Goal: Information Seeking & Learning: Learn about a topic

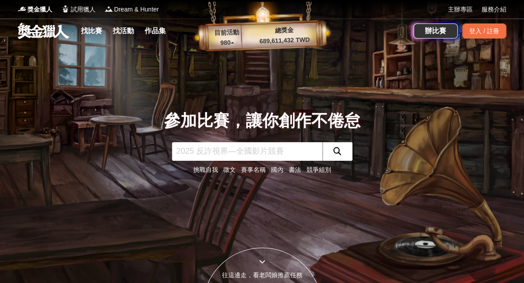
click at [89, 33] on link "找比賽" at bounding box center [91, 31] width 28 height 12
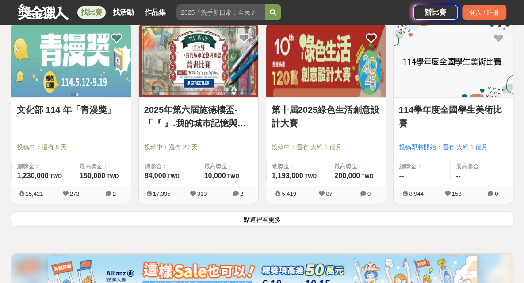
scroll to position [1151, 0]
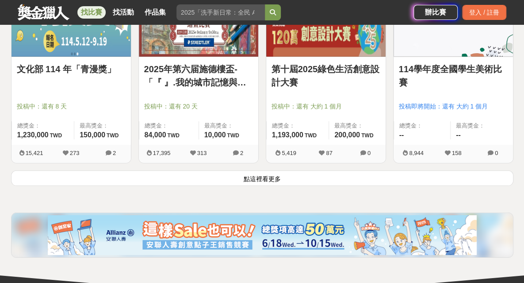
click at [288, 175] on button "點這裡看更多" at bounding box center [262, 177] width 503 height 15
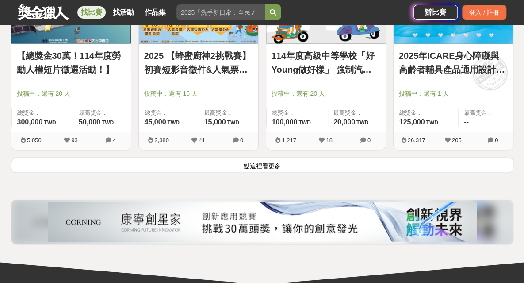
scroll to position [2345, 0]
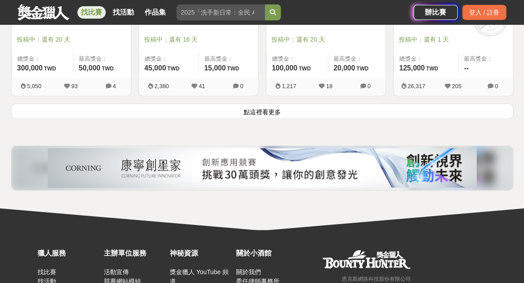
click at [248, 111] on button "點這裡看更多" at bounding box center [262, 110] width 503 height 15
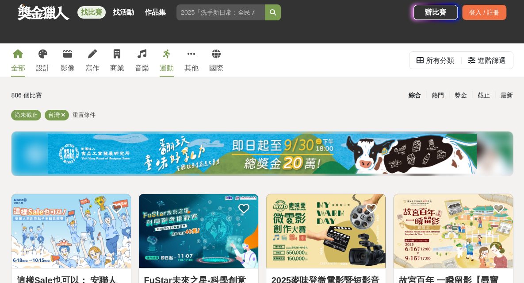
scroll to position [266, 0]
